Goal: Task Accomplishment & Management: Complete application form

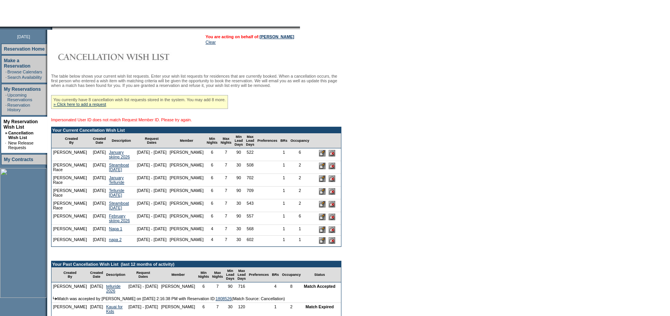
scroll to position [77, 0]
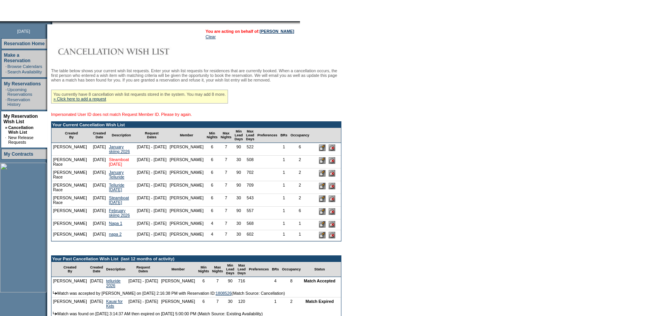
click at [111, 167] on link "Steamboat [DATE]" at bounding box center [119, 161] width 20 height 9
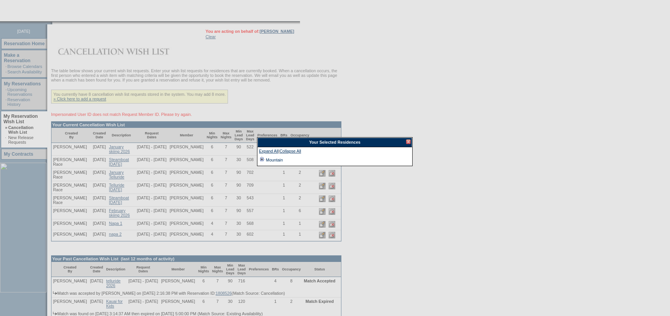
click at [260, 159] on td at bounding box center [262, 160] width 6 height 9
click at [511, 115] on div at bounding box center [335, 166] width 670 height 486
click at [409, 142] on div at bounding box center [408, 142] width 5 height 5
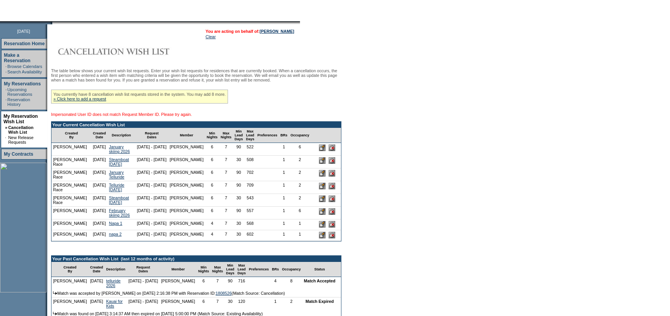
click at [325, 177] on input "image" at bounding box center [322, 173] width 7 height 7
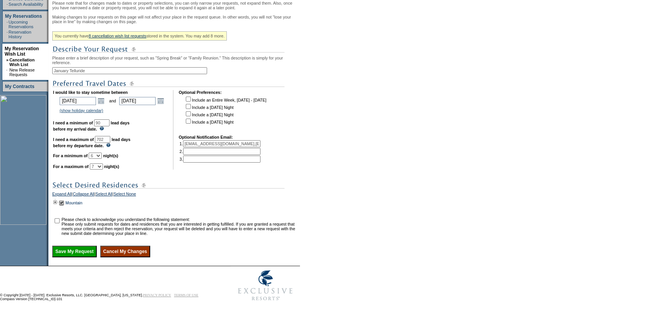
scroll to position [155, 0]
click at [58, 204] on td at bounding box center [55, 203] width 6 height 9
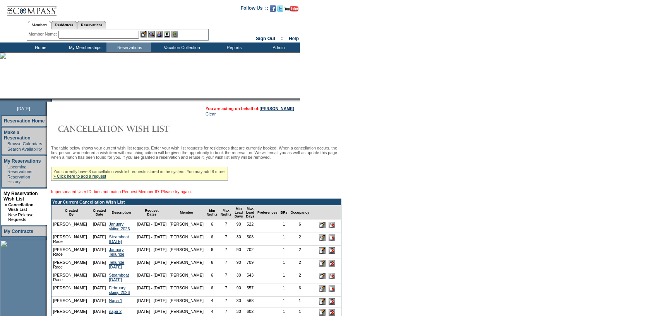
scroll to position [77, 0]
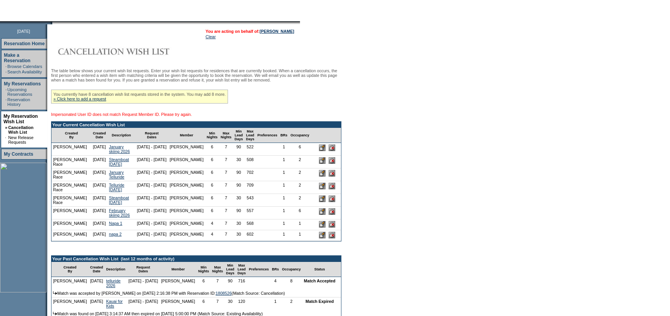
click at [335, 177] on input "image" at bounding box center [331, 173] width 7 height 7
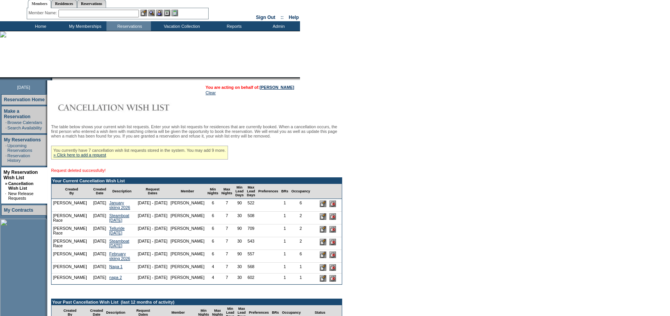
scroll to position [39, 0]
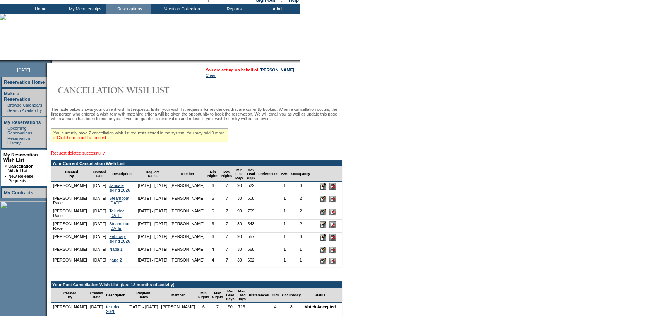
click at [89, 140] on link "» Click here to add a request" at bounding box center [79, 137] width 53 height 5
